Goal: Find specific page/section: Find specific page/section

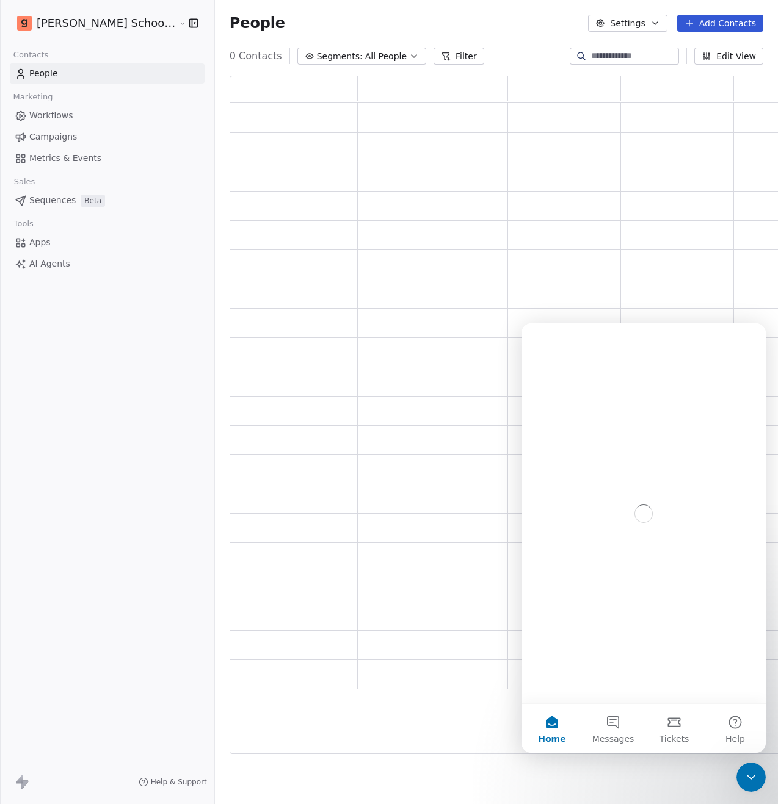
scroll to position [669, 564]
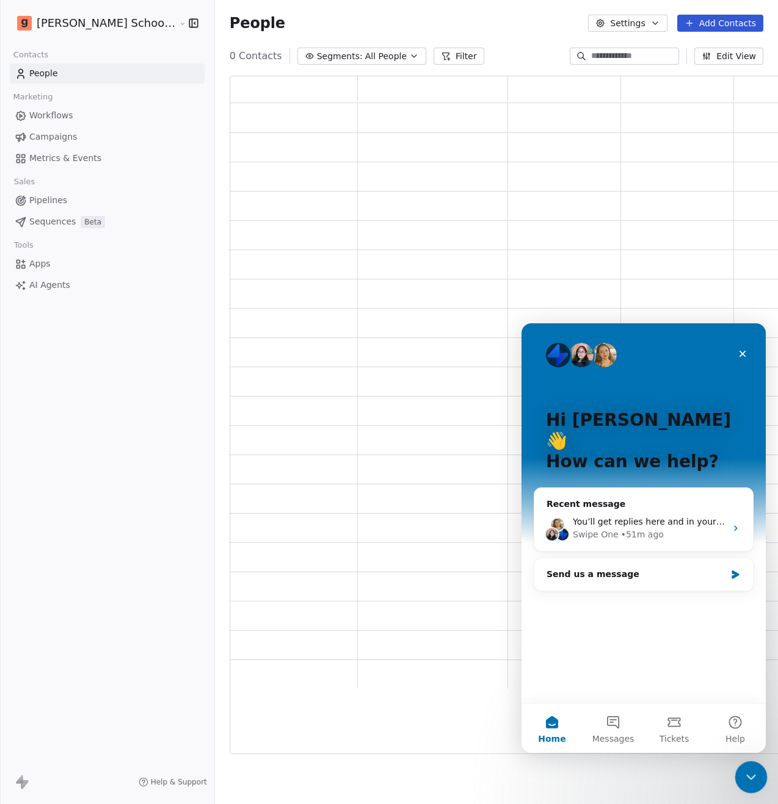
click at [751, 774] on icon "Close Intercom Messenger" at bounding box center [749, 775] width 15 height 15
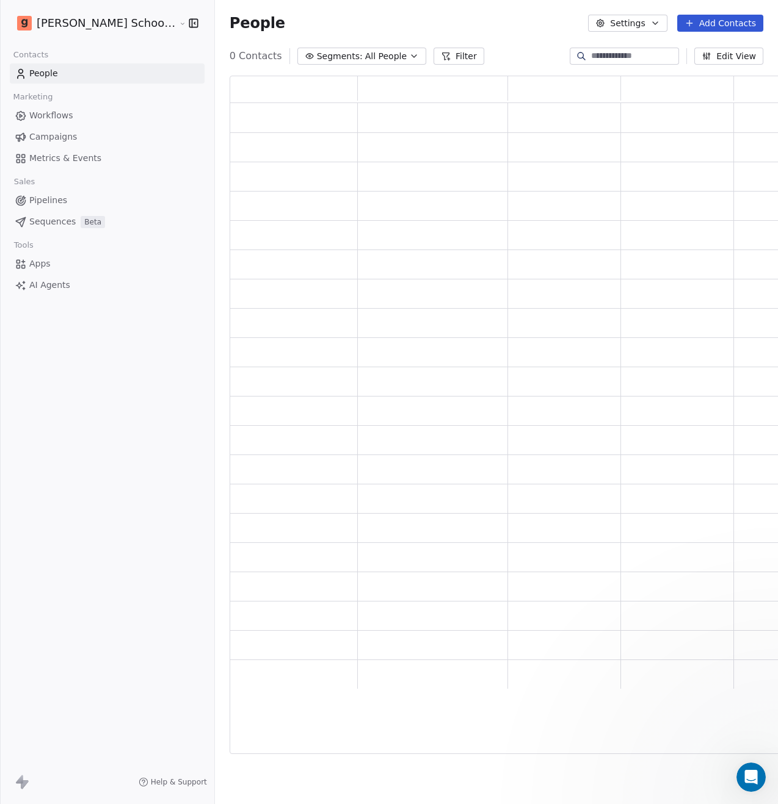
scroll to position [0, 0]
click at [601, 55] on input at bounding box center [633, 56] width 85 height 12
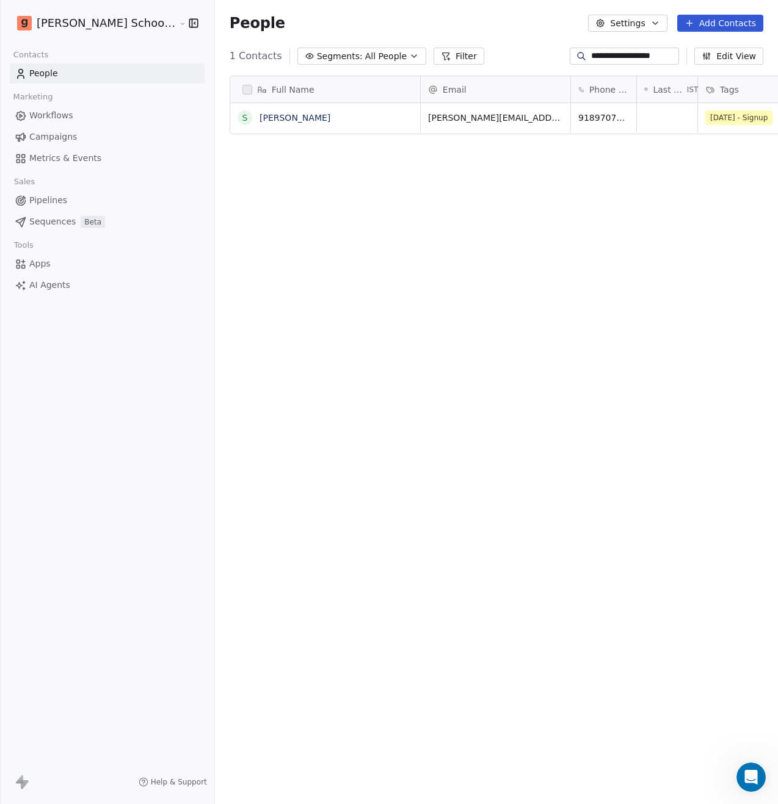
scroll to position [698, 593]
type input "**********"
click at [259, 120] on link "[PERSON_NAME]" at bounding box center [294, 118] width 71 height 10
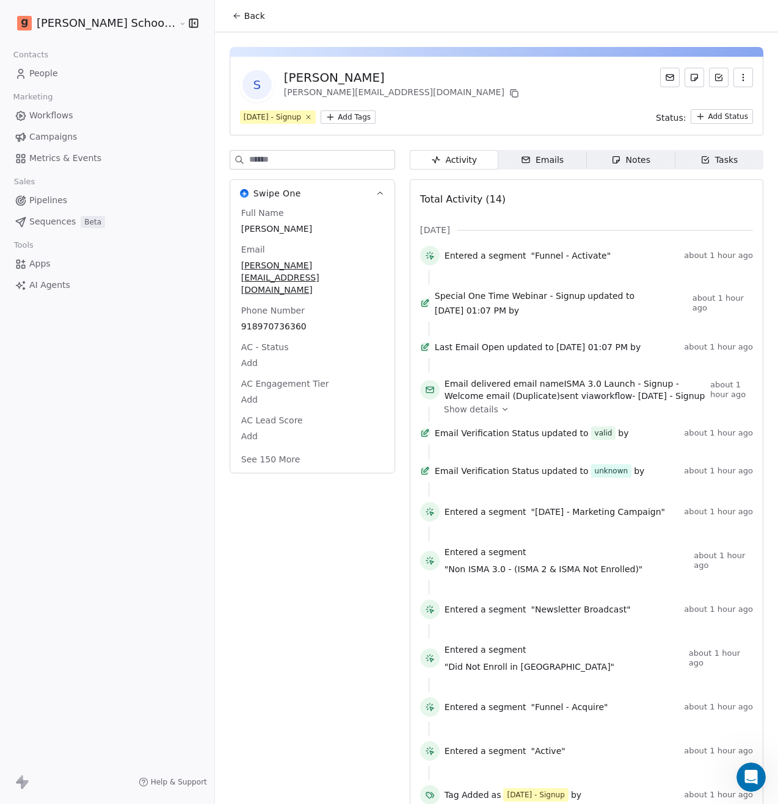
click at [249, 158] on input at bounding box center [321, 160] width 145 height 18
type input "***"
click at [355, 503] on div "Swipe One Full Name [PERSON_NAME] Email [PERSON_NAME][EMAIL_ADDRESS][DOMAIN_NAM…" at bounding box center [311, 506] width 165 height 712
click at [475, 497] on div at bounding box center [586, 490] width 316 height 15
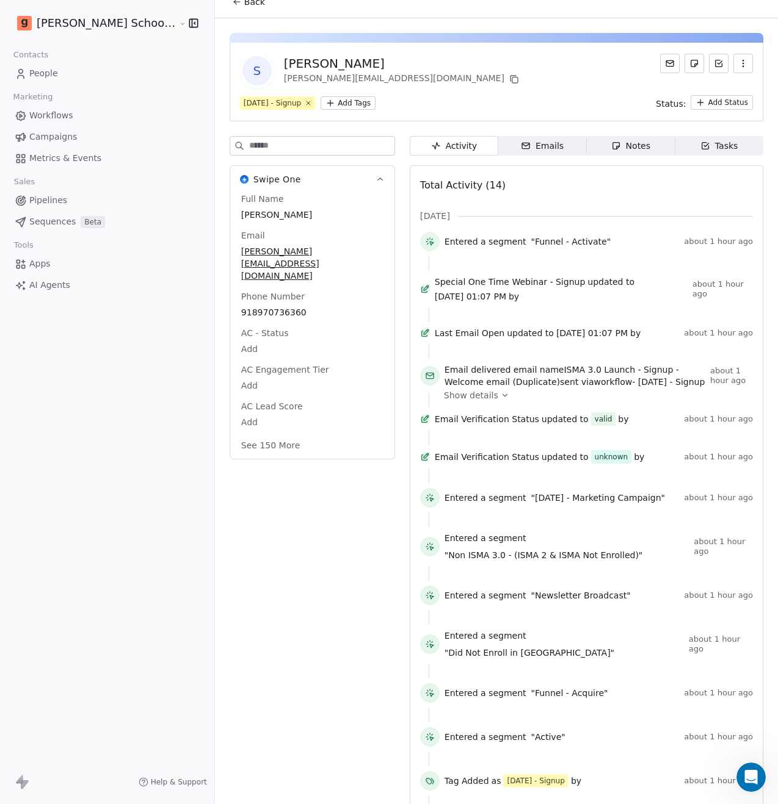
scroll to position [29, 0]
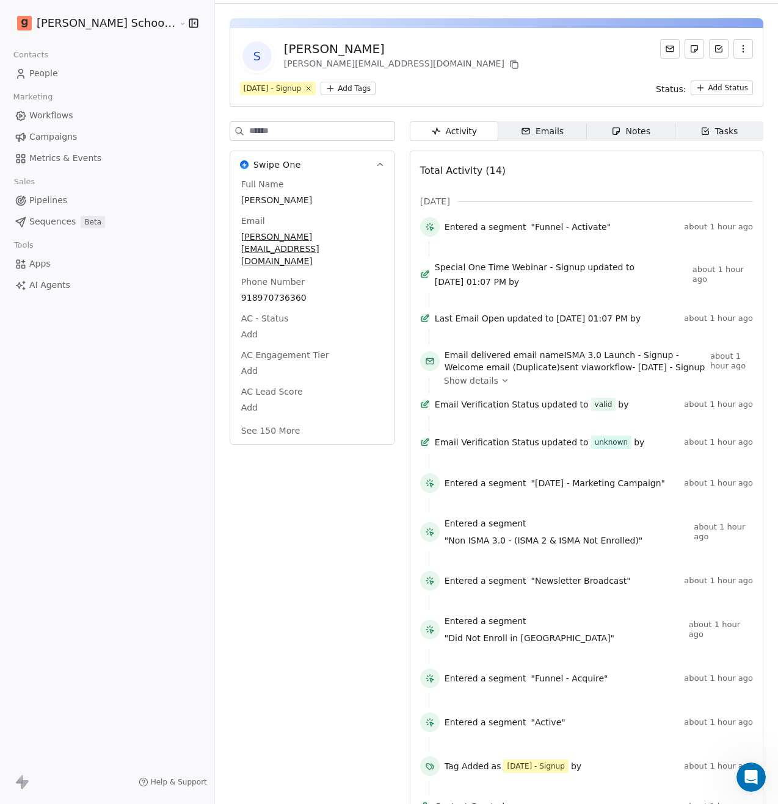
click at [74, 76] on link "People" at bounding box center [107, 73] width 195 height 20
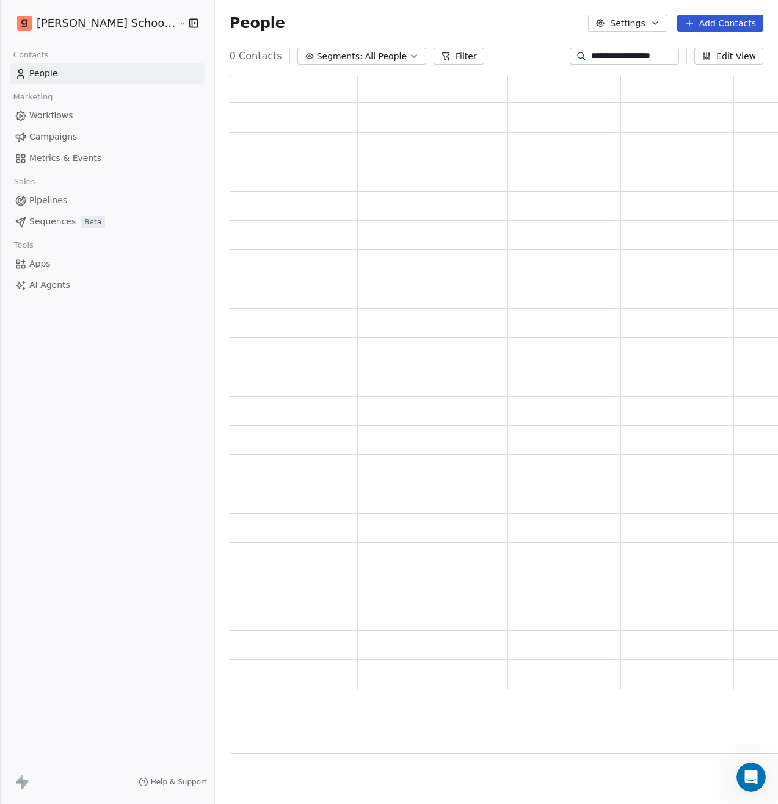
scroll to position [669, 564]
click at [62, 139] on span "Campaigns" at bounding box center [53, 137] width 48 height 13
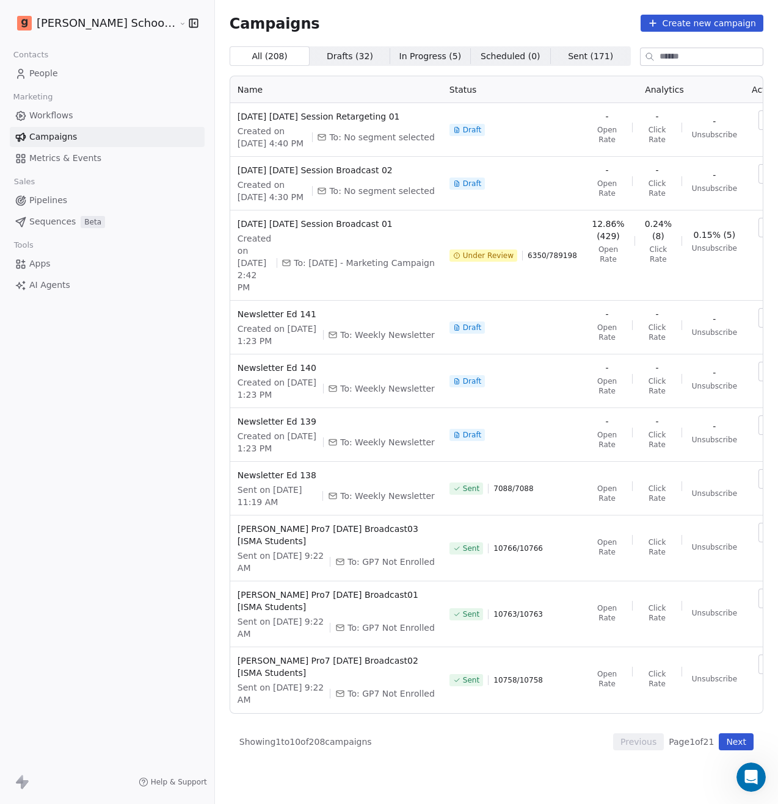
click at [765, 230] on icon "button" at bounding box center [770, 228] width 10 height 10
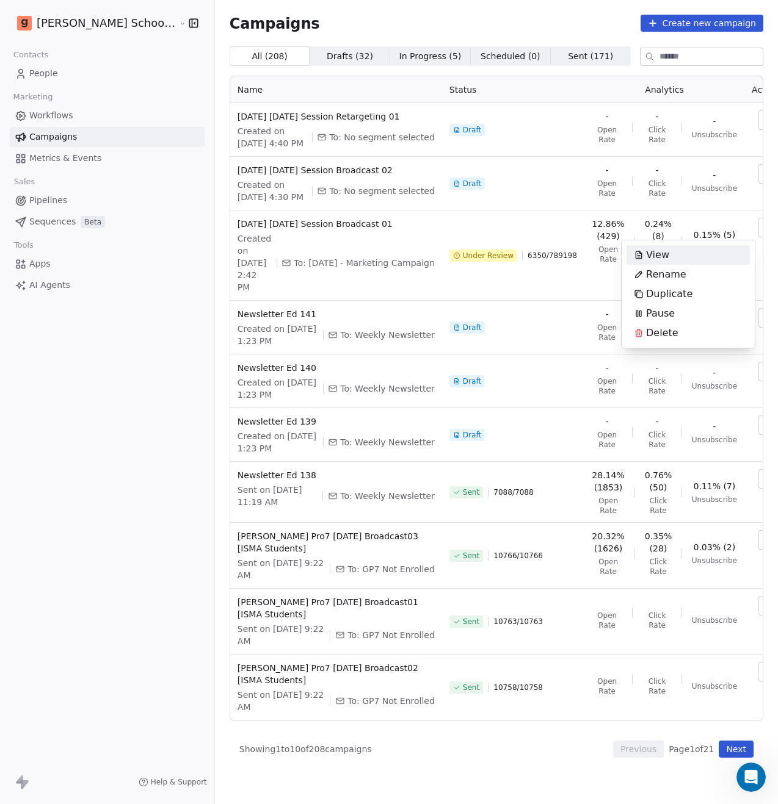
click at [522, 256] on html "[PERSON_NAME] School of Finance LLP Contacts People Marketing Workflows Campaig…" at bounding box center [389, 402] width 778 height 804
